Goal: Task Accomplishment & Management: Use online tool/utility

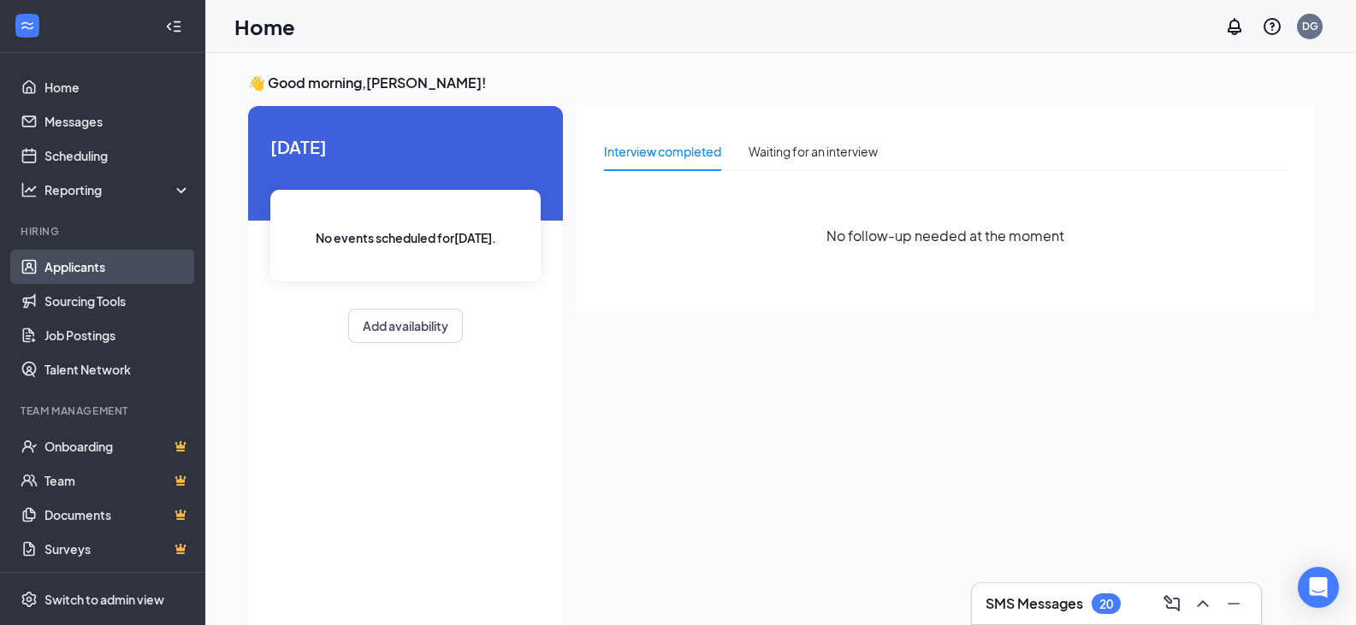
click at [80, 265] on link "Applicants" at bounding box center [117, 267] width 146 height 34
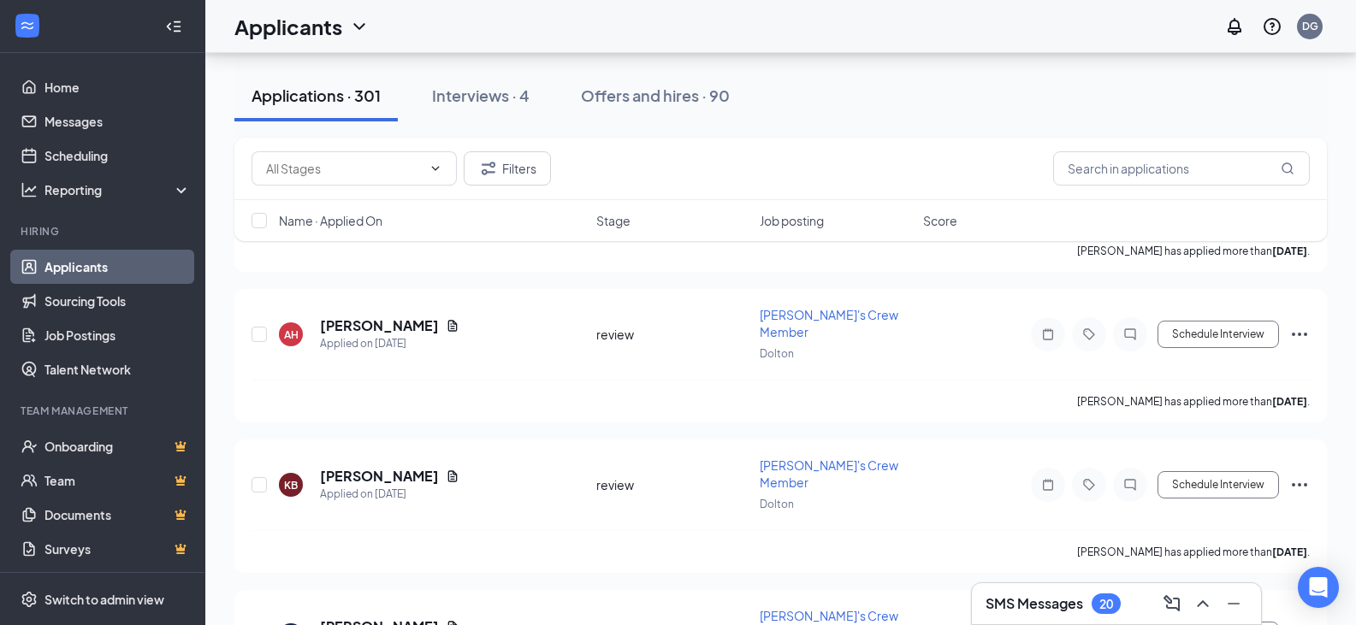
scroll to position [3764, 0]
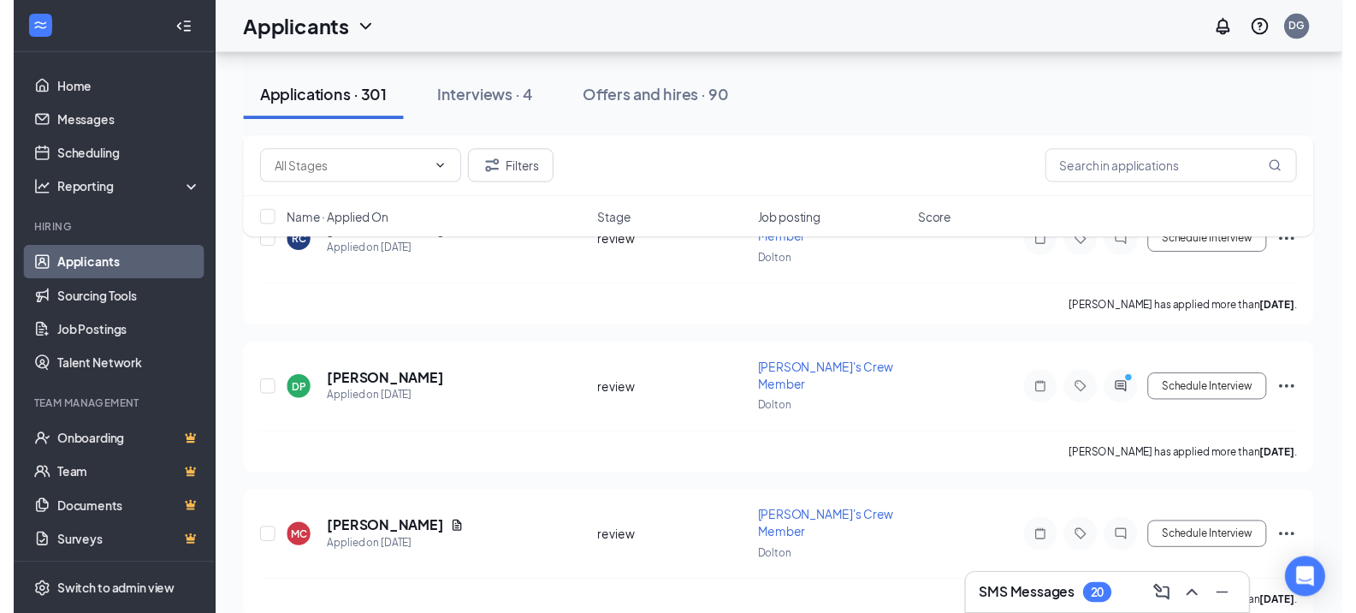
scroll to position [3080, 0]
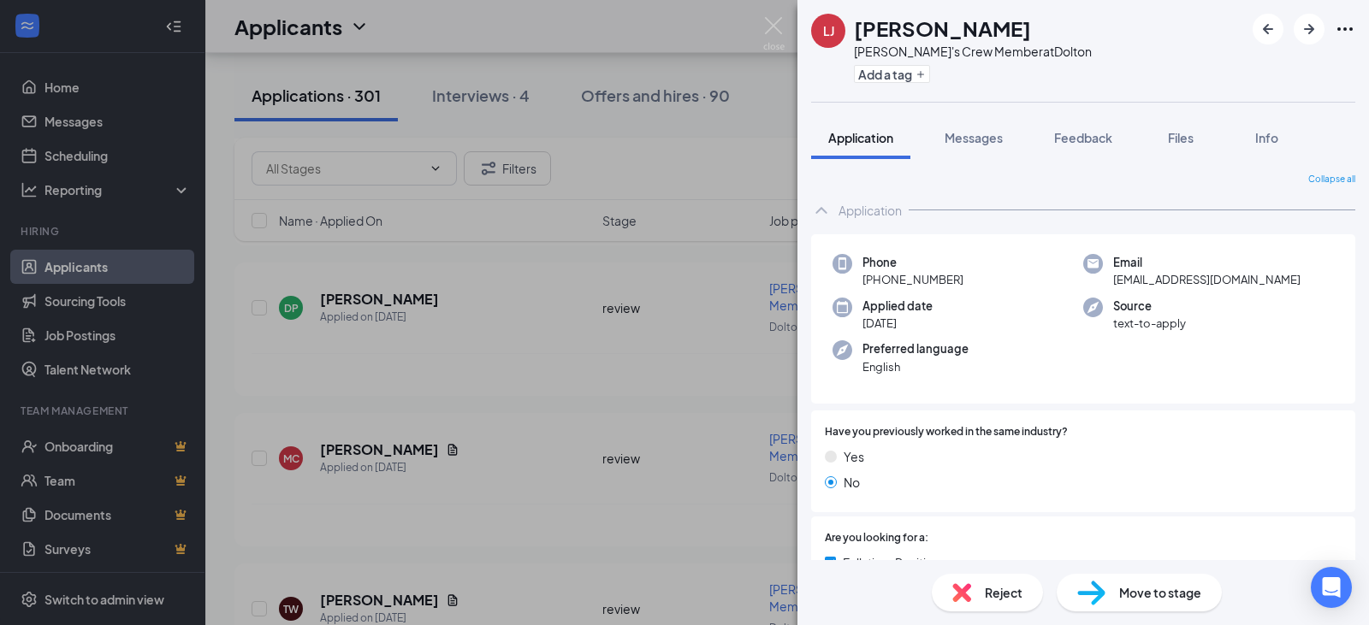
click at [1150, 594] on span "Move to stage" at bounding box center [1160, 592] width 82 height 19
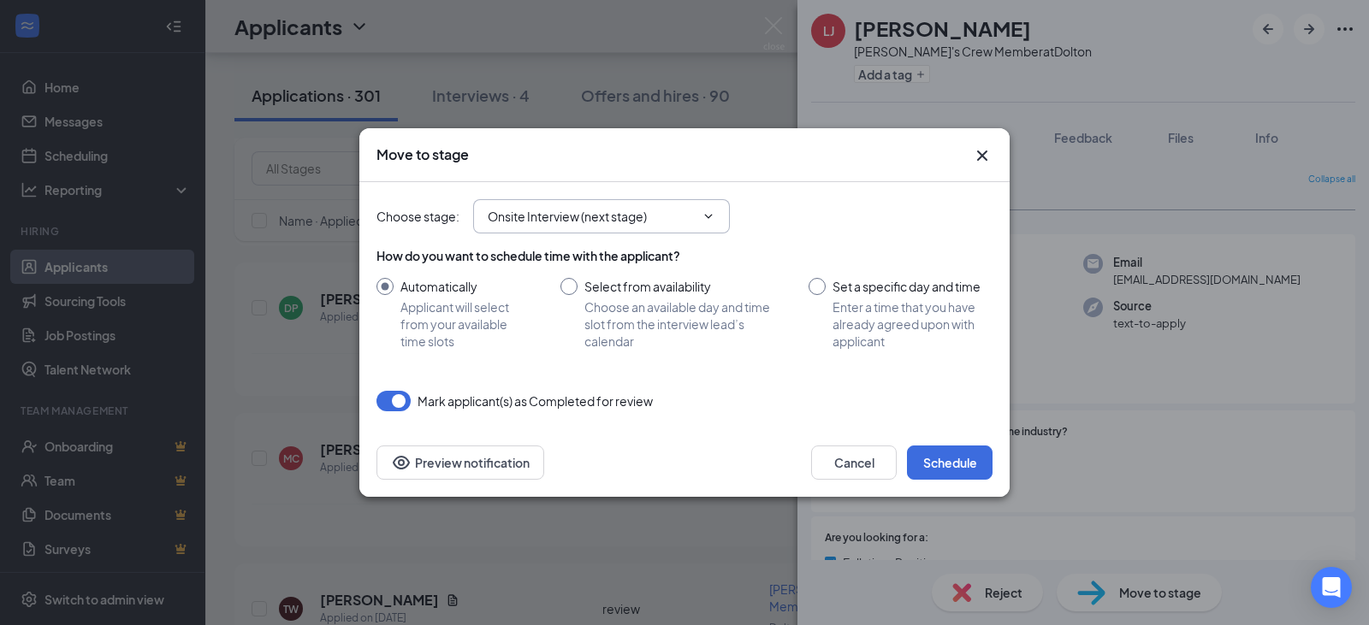
click at [607, 222] on input "Onsite Interview (next stage)" at bounding box center [591, 216] width 207 height 19
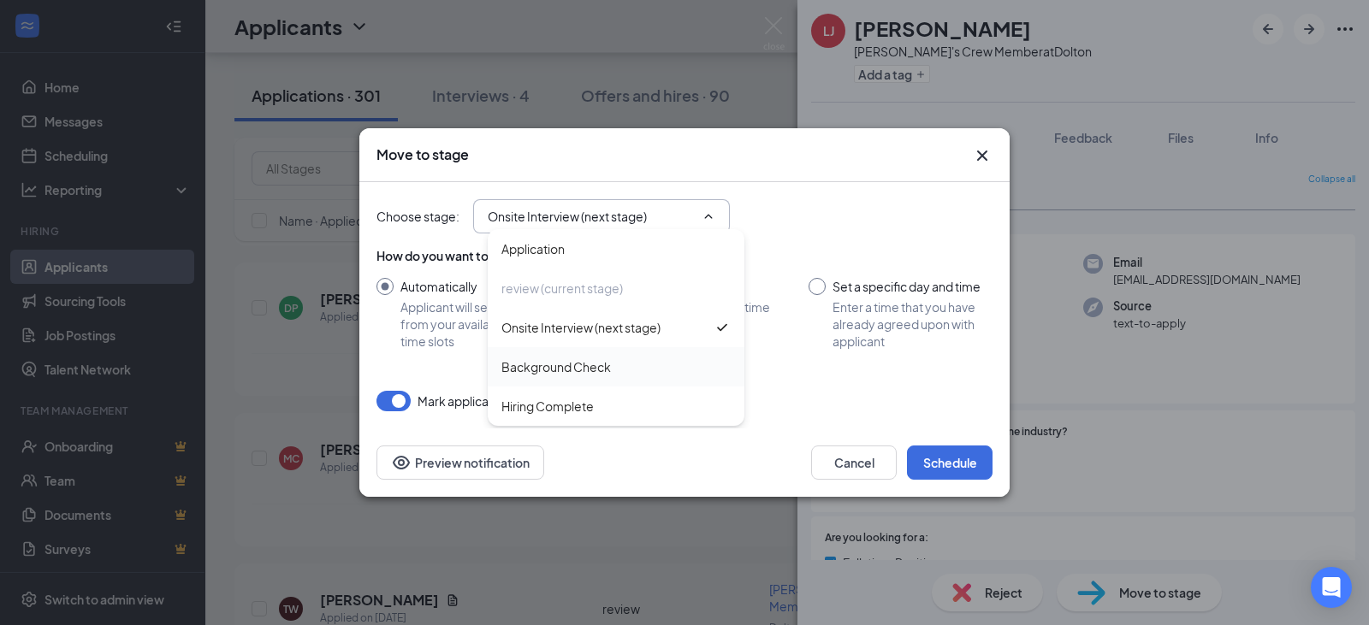
click at [573, 358] on div "Background Check" at bounding box center [556, 367] width 110 height 19
type input "Background Check"
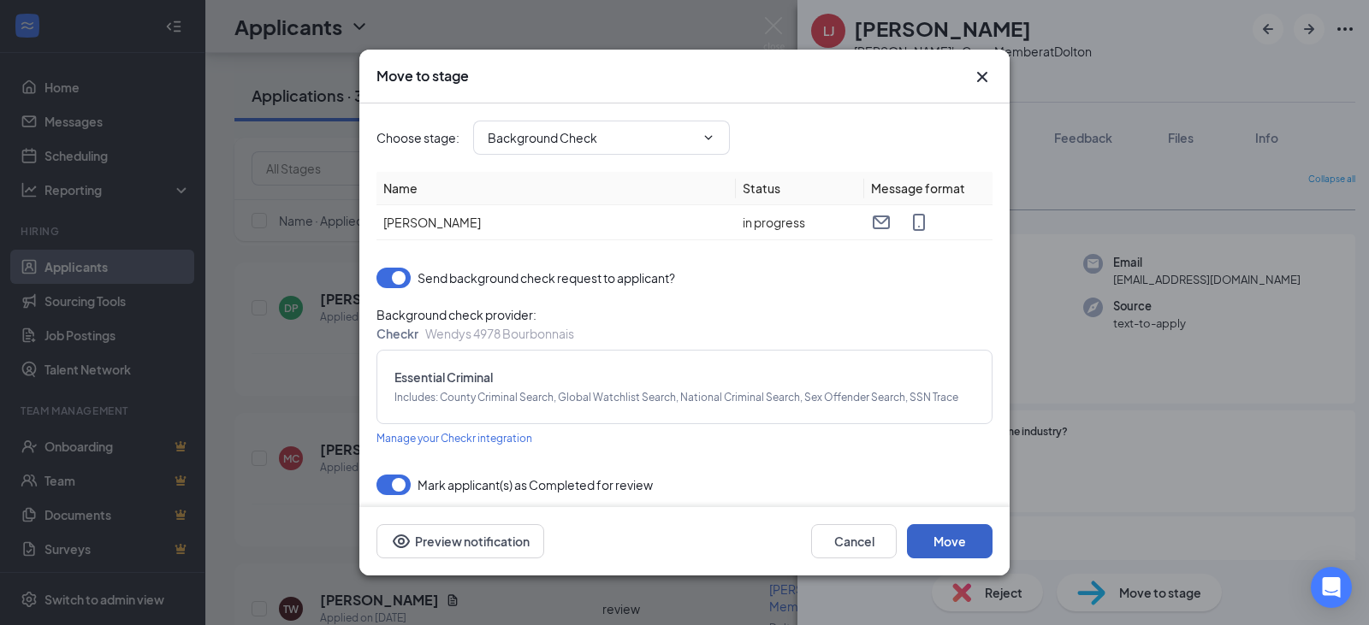
click at [968, 535] on button "Move" at bounding box center [950, 541] width 86 height 34
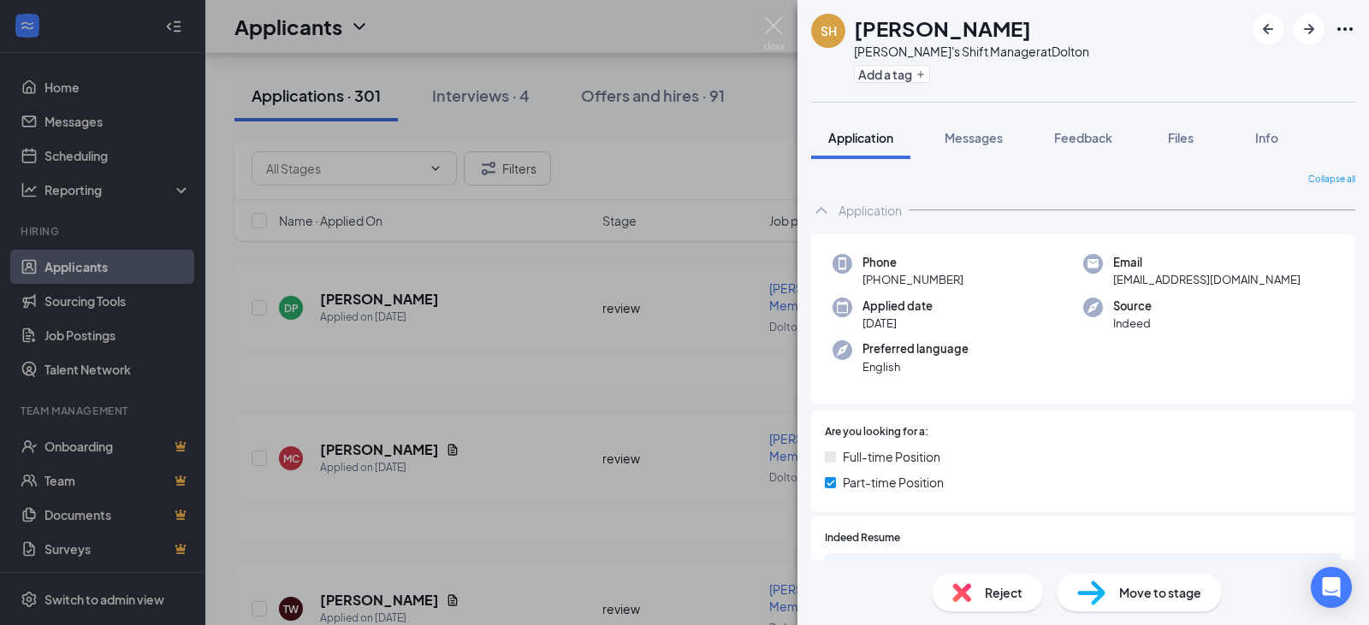
click at [650, 104] on div "SH [PERSON_NAME] [PERSON_NAME]'s Shift Manager at Dolton Add a tag Application …" at bounding box center [684, 312] width 1369 height 625
